Goal: Task Accomplishment & Management: Use online tool/utility

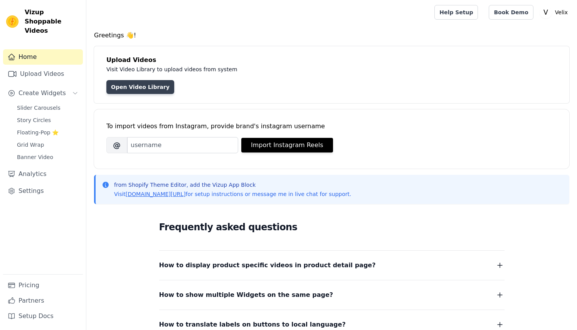
click at [141, 90] on link "Open Video Library" at bounding box center [140, 87] width 68 height 14
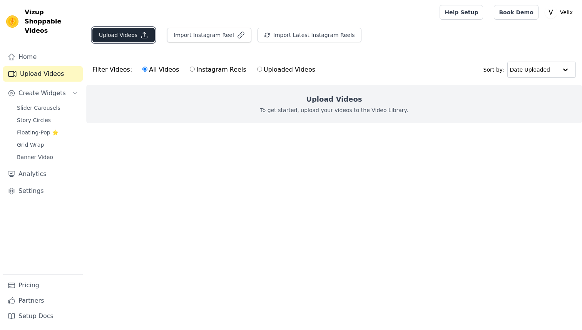
click at [118, 37] on button "Upload Videos" at bounding box center [123, 35] width 62 height 15
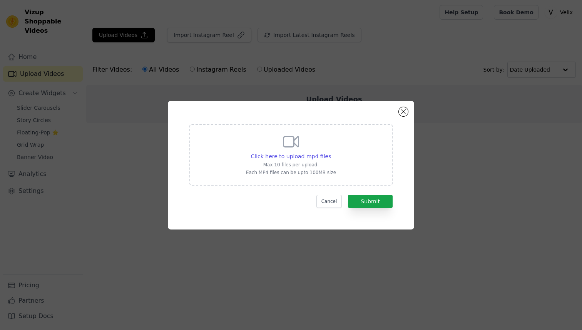
click at [311, 151] on div "Click here to upload mp4 files Max 10 files per upload. Each MP4 files can be u…" at bounding box center [291, 154] width 90 height 43
click at [331, 152] on input "Click here to upload mp4 files Max 10 files per upload. Each MP4 files can be u…" at bounding box center [331, 152] width 0 height 0
click at [279, 159] on span "Click here to upload mp4 files" at bounding box center [291, 156] width 81 height 6
click at [331, 153] on input "Click here to upload mp4 files Max 10 files per upload. Each MP4 files can be u…" at bounding box center [331, 152] width 0 height 0
type input "C:\fakepath\copy_8361A3ED-C167-4F3B-859E-47F671AC2EDB.mp4"
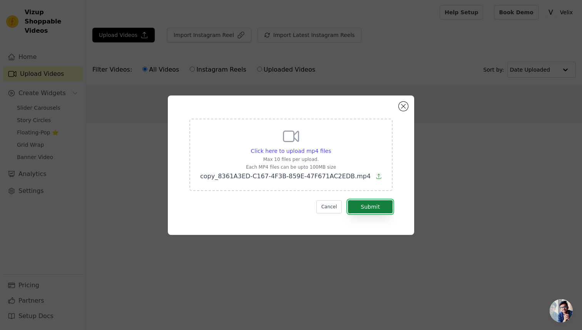
click at [358, 209] on button "Submit" at bounding box center [370, 206] width 45 height 13
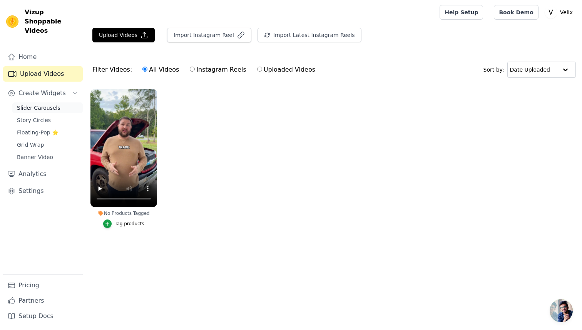
click at [40, 104] on span "Slider Carousels" at bounding box center [39, 108] width 44 height 8
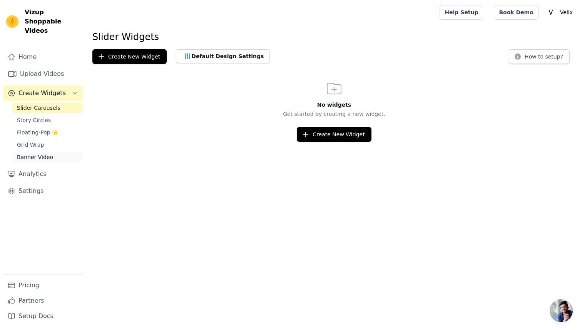
click at [33, 153] on span "Banner Video" at bounding box center [35, 157] width 36 height 8
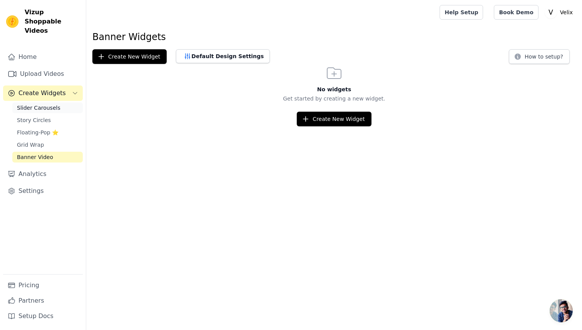
click at [54, 104] on span "Slider Carousels" at bounding box center [39, 108] width 44 height 8
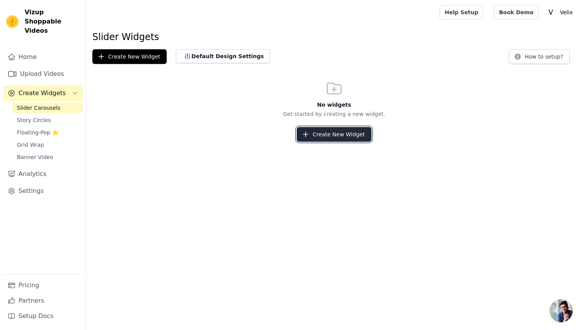
click at [361, 134] on button "Create New Widget" at bounding box center [334, 134] width 74 height 15
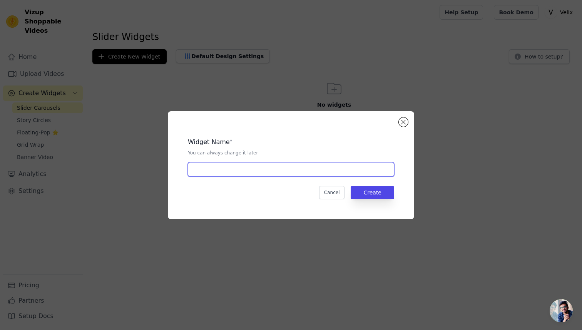
click at [243, 171] on input "text" at bounding box center [291, 169] width 206 height 15
type input "d"
type input "1"
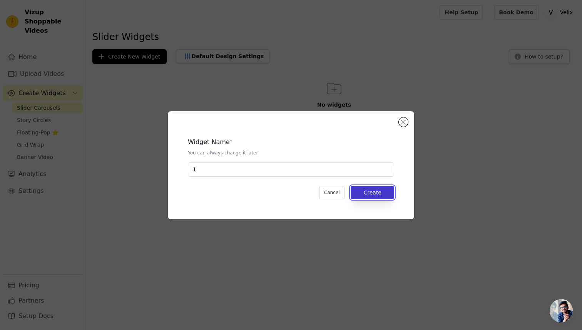
click at [369, 196] on button "Create" at bounding box center [373, 192] width 44 height 13
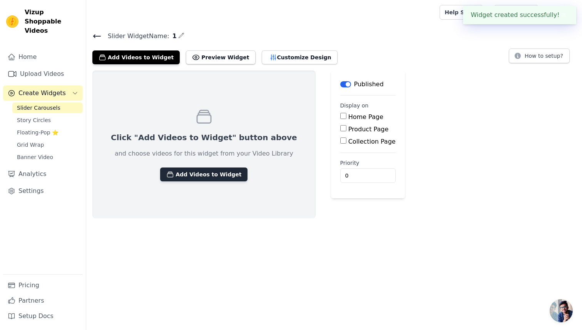
click at [195, 176] on button "Add Videos to Widget" at bounding box center [203, 175] width 87 height 14
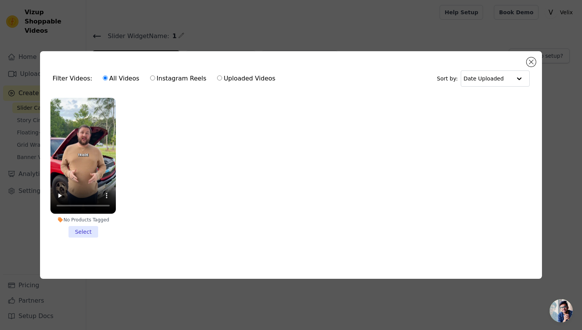
click at [91, 230] on li "No Products Tagged Select" at bounding box center [82, 168] width 65 height 140
click at [0, 0] on input "No Products Tagged Select" at bounding box center [0, 0] width 0 height 0
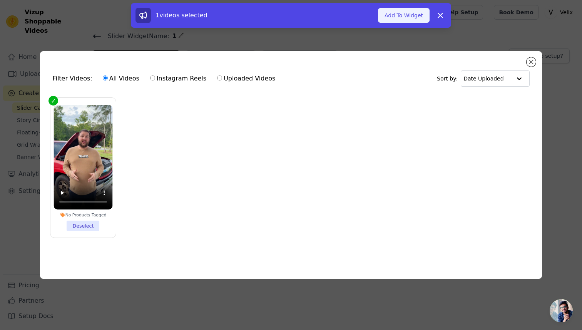
click at [400, 10] on button "Add To Widget" at bounding box center [404, 15] width 52 height 15
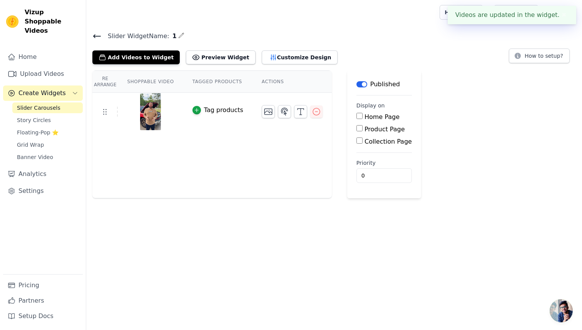
click at [374, 130] on label "Product Page" at bounding box center [385, 129] width 40 height 7
click at [363, 130] on input "Product Page" at bounding box center [360, 128] width 6 height 6
checkbox input "true"
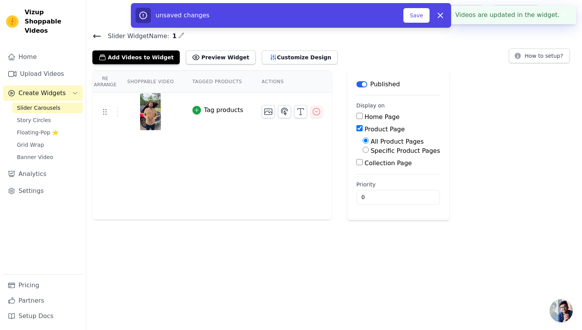
click at [391, 152] on label "Specific Product Pages" at bounding box center [405, 150] width 69 height 7
click at [369, 152] on input "Specific Product Pages" at bounding box center [366, 150] width 6 height 6
radio input "true"
click at [388, 163] on button "Select Products" at bounding box center [389, 168] width 52 height 13
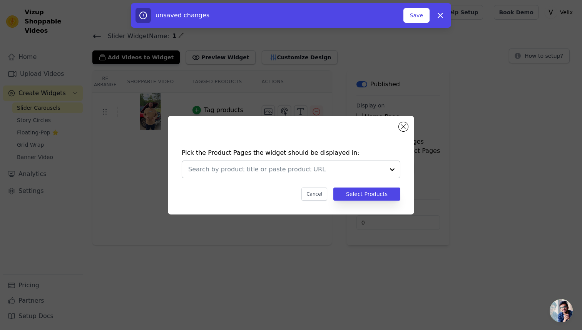
click at [357, 174] on div at bounding box center [286, 169] width 196 height 17
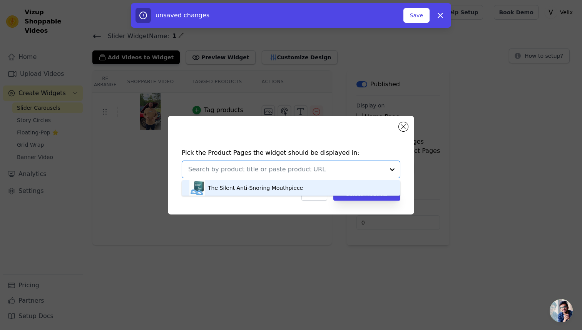
click at [271, 206] on div "Pick the Product Pages the widget should be displayed in: The Silent Anti-Snori…" at bounding box center [291, 175] width 234 height 68
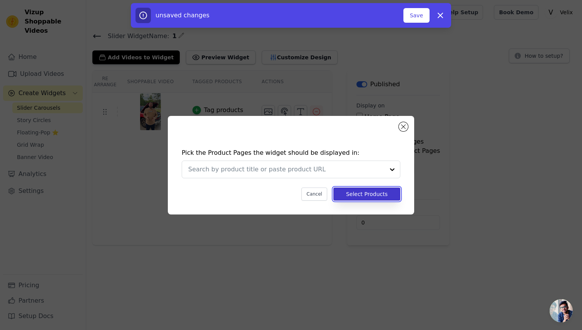
click at [369, 195] on button "Select Products" at bounding box center [367, 194] width 67 height 13
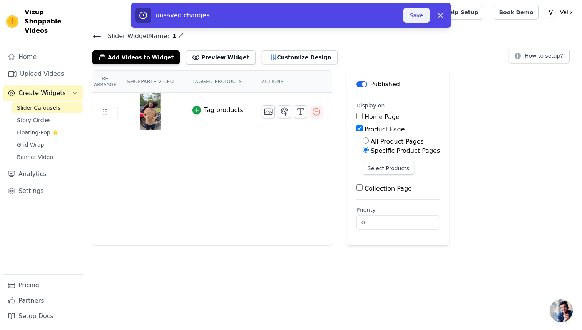
click at [420, 17] on button "Save" at bounding box center [417, 15] width 26 height 15
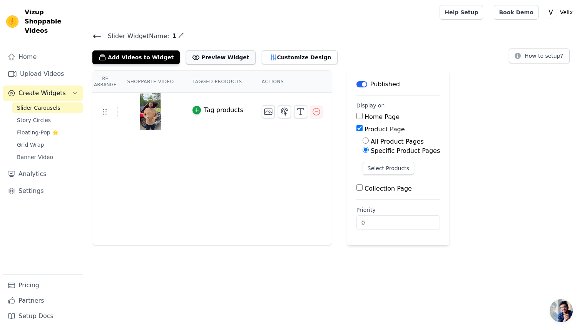
click at [225, 59] on button "Preview Widget" at bounding box center [220, 57] width 69 height 14
click at [298, 112] on icon "button" at bounding box center [300, 111] width 9 height 9
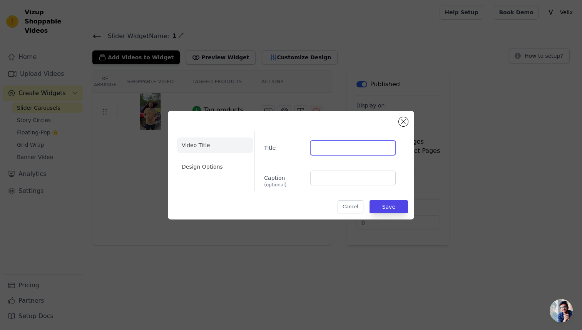
click at [327, 151] on input "Title" at bounding box center [354, 148] width 86 height 15
click at [406, 121] on button "Close modal" at bounding box center [403, 121] width 9 height 9
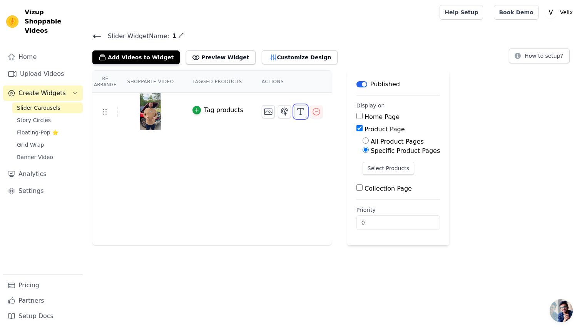
click at [303, 112] on icon "button" at bounding box center [300, 111] width 9 height 9
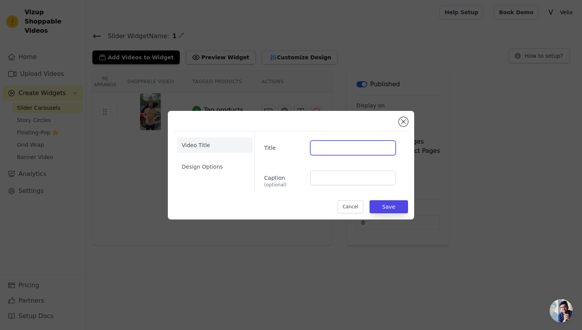
click at [324, 153] on input "Title" at bounding box center [354, 148] width 86 height 15
type input "Mechanical"
click at [384, 208] on button "Save" at bounding box center [389, 206] width 39 height 13
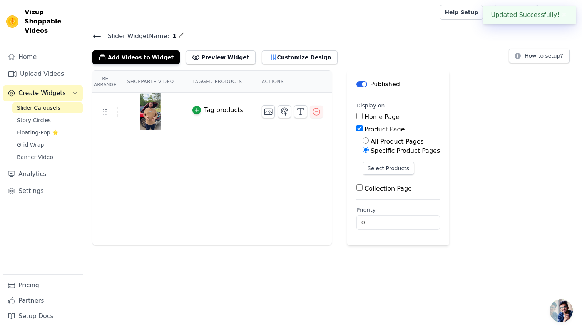
click at [388, 188] on label "Collection Page" at bounding box center [388, 188] width 47 height 7
click at [363, 188] on input "Collection Page" at bounding box center [360, 188] width 6 height 6
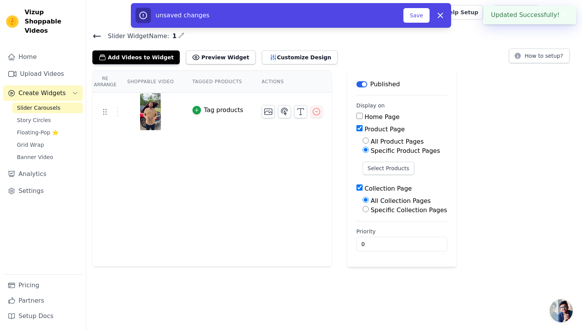
click at [388, 188] on label "Collection Page" at bounding box center [388, 188] width 47 height 7
click at [363, 188] on input "Collection Page" at bounding box center [360, 188] width 6 height 6
checkbox input "false"
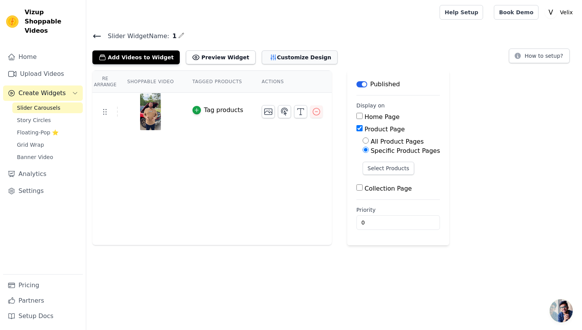
click at [288, 59] on button "Customize Design" at bounding box center [300, 57] width 76 height 14
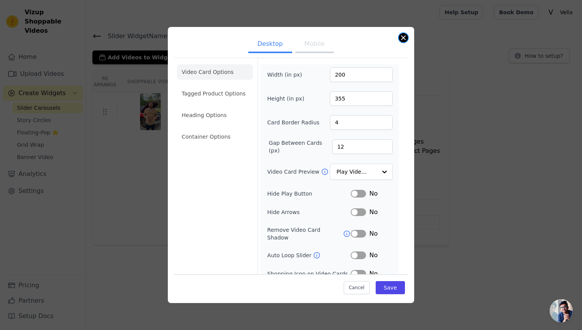
click at [402, 40] on button "Close modal" at bounding box center [403, 37] width 9 height 9
